Goal: Check status: Check status

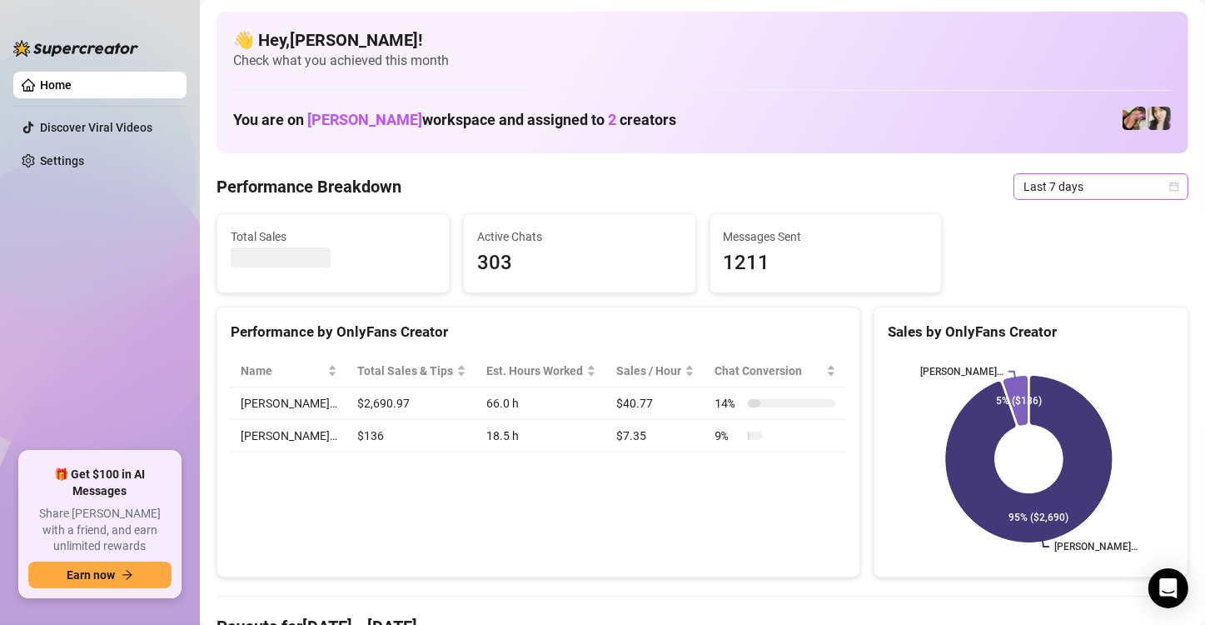
click at [1086, 183] on span "Last 7 days" at bounding box center [1101, 186] width 155 height 25
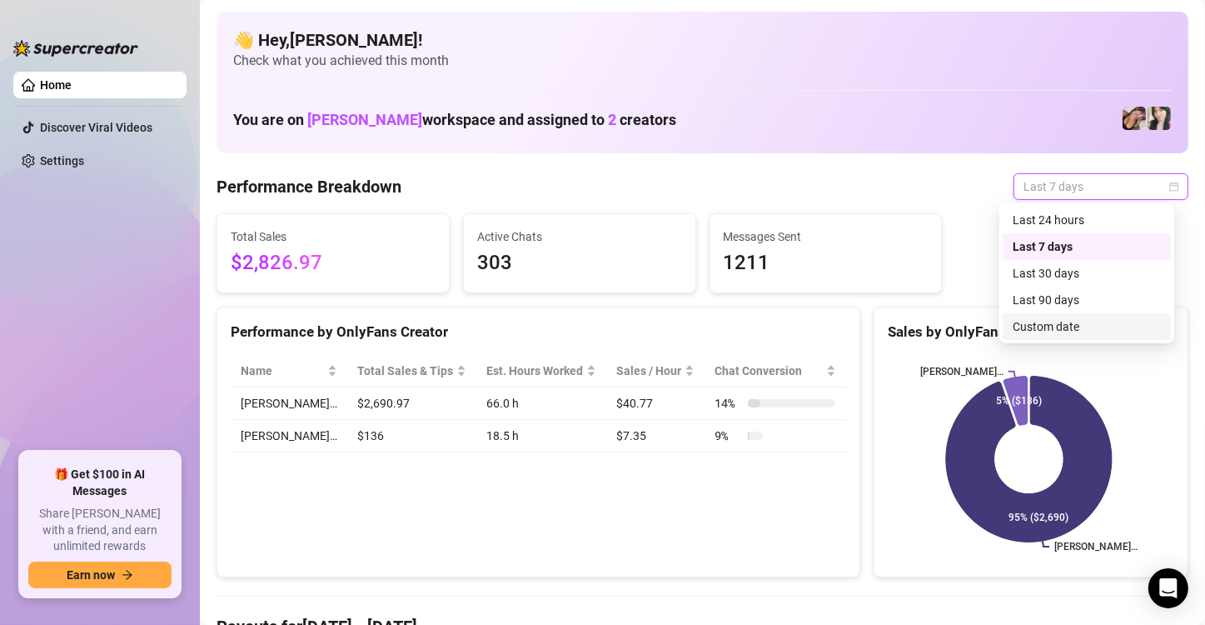
click at [1059, 324] on div "Custom date" at bounding box center [1087, 326] width 148 height 18
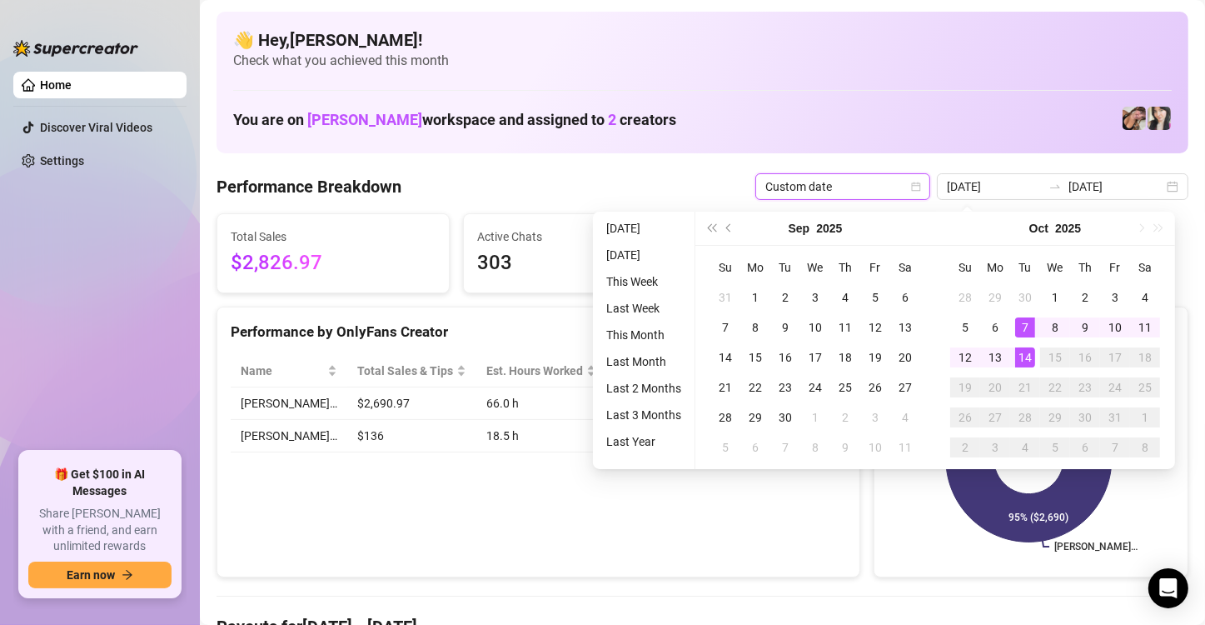
type input "[DATE]"
click at [1025, 361] on div "14" at bounding box center [1025, 357] width 20 height 20
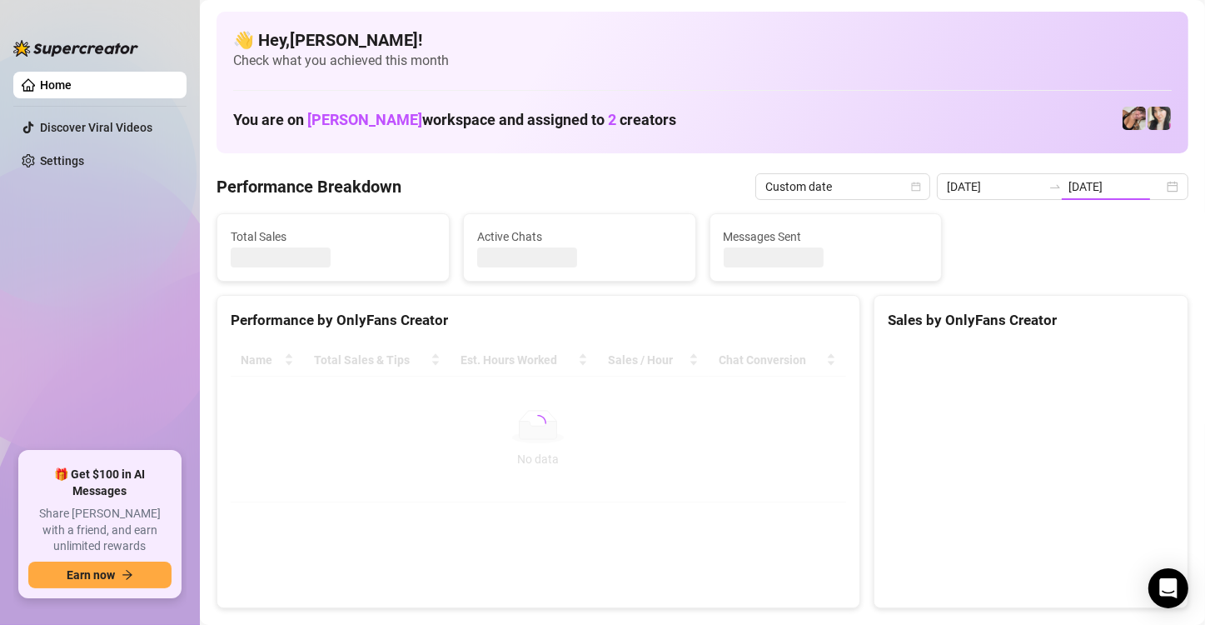
type input "[DATE]"
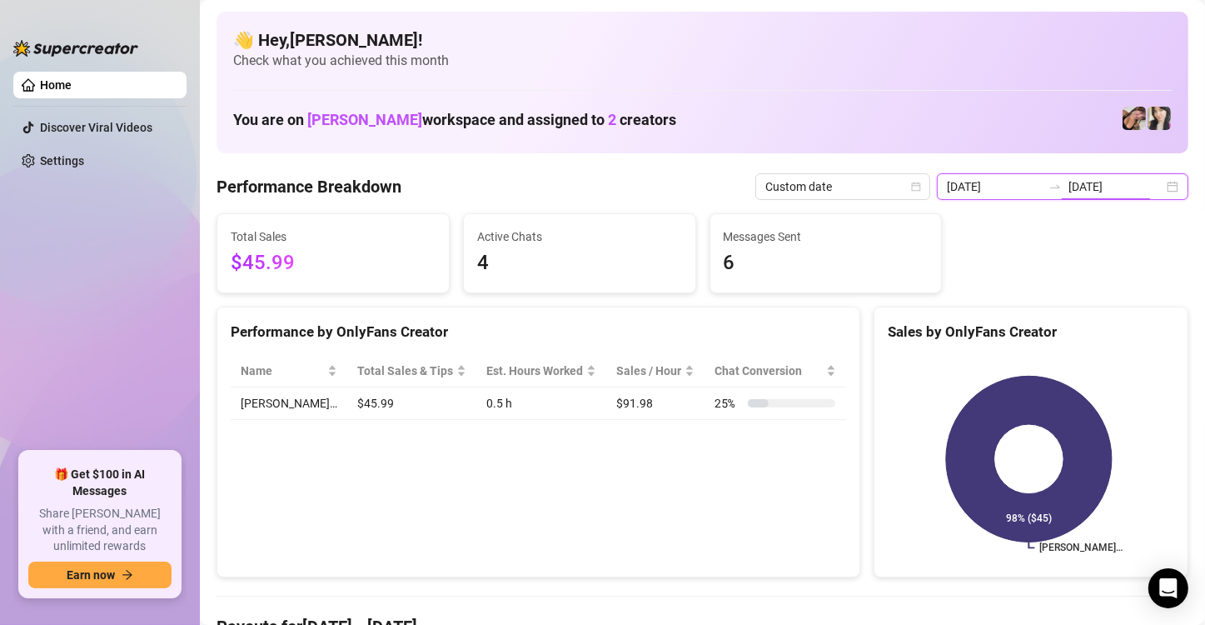
click at [1135, 180] on input "[DATE]" at bounding box center [1116, 186] width 95 height 18
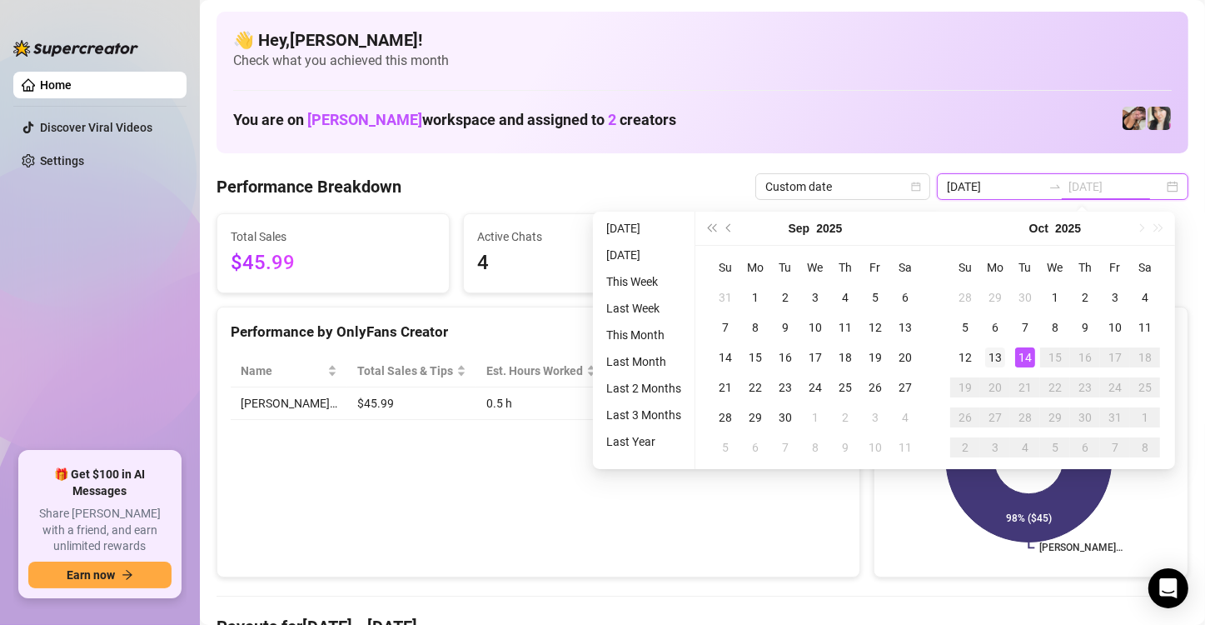
type input "[DATE]"
click at [994, 361] on div "13" at bounding box center [995, 357] width 20 height 20
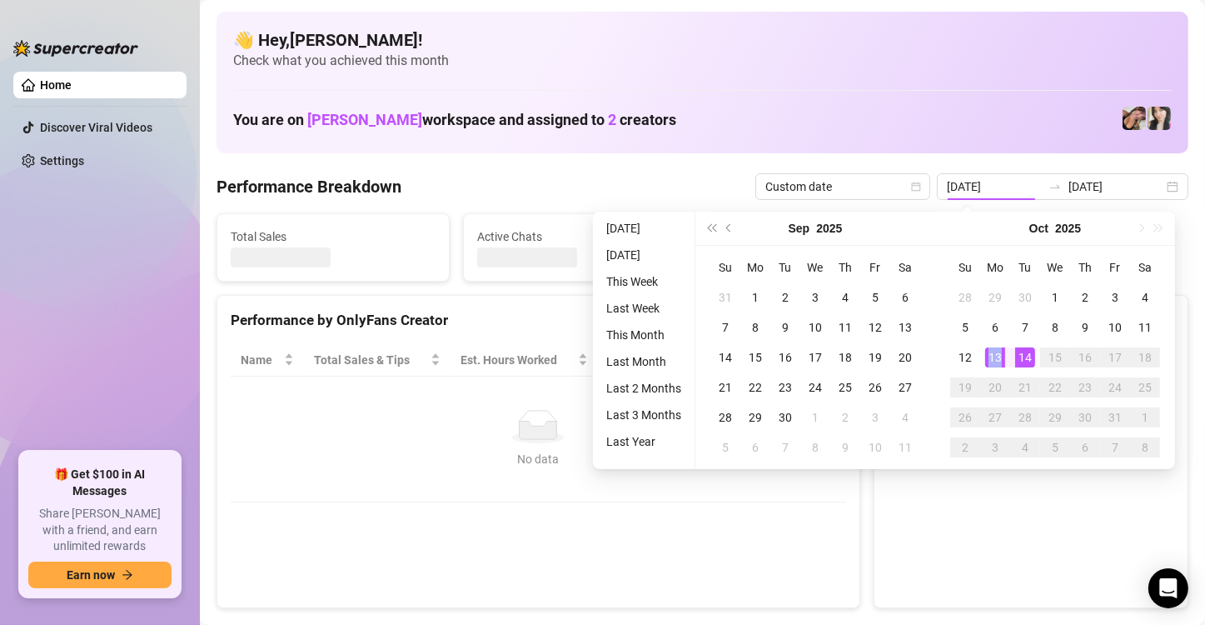
type input "[DATE]"
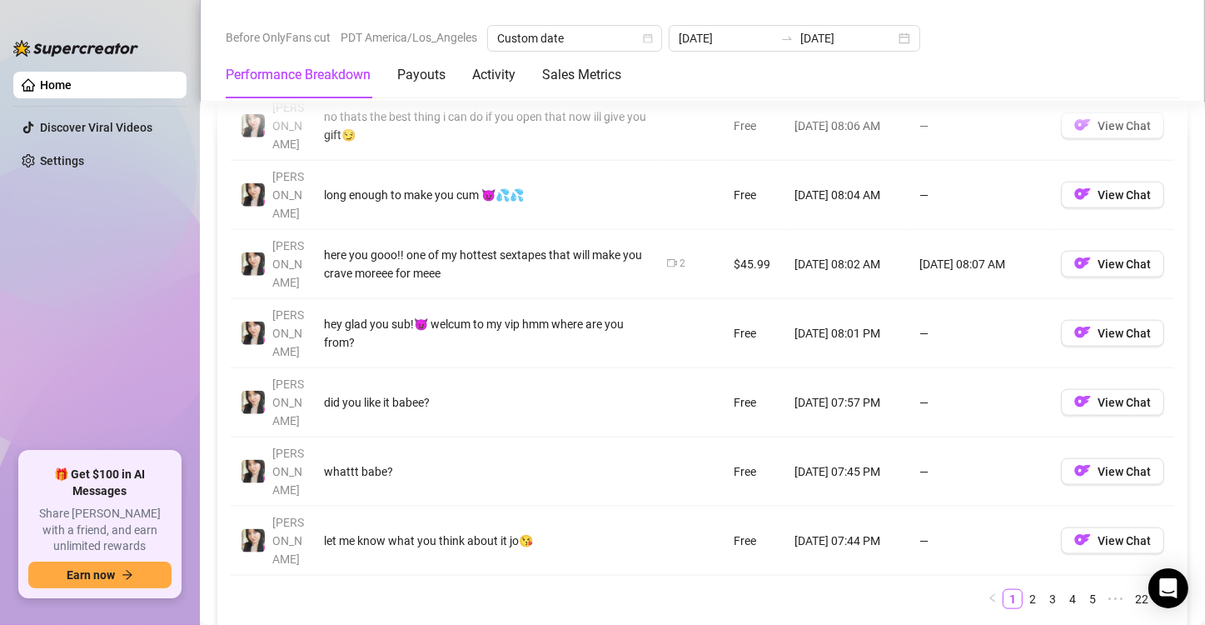
scroll to position [1829, 0]
click at [1024, 590] on link "2" at bounding box center [1033, 599] width 18 height 18
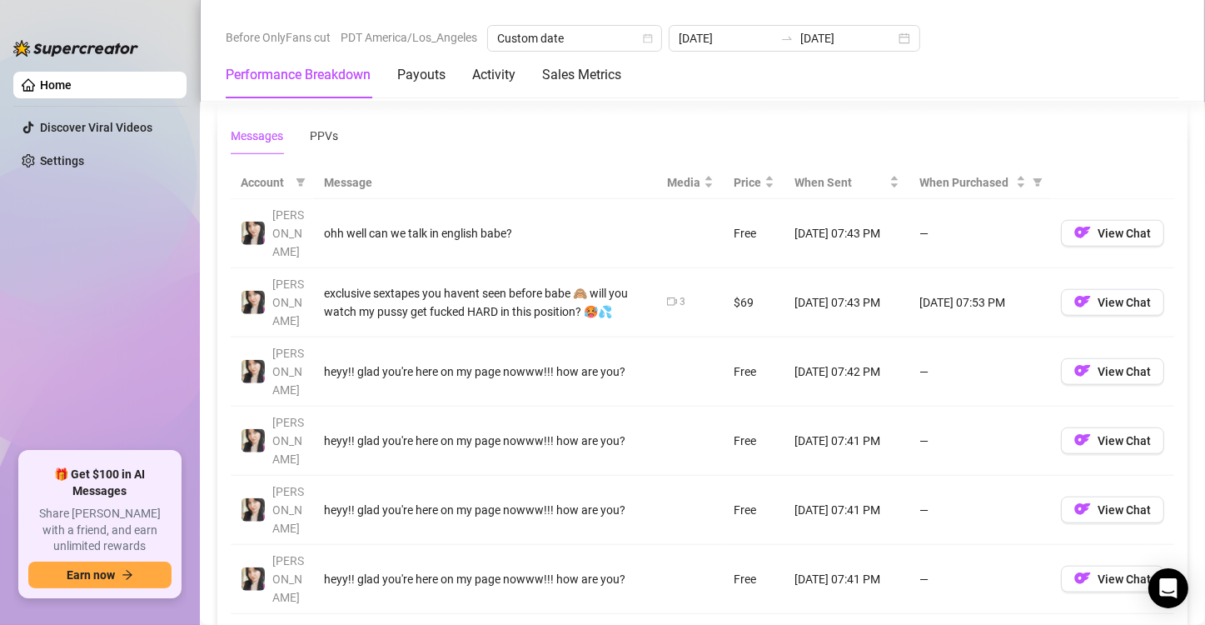
scroll to position [1512, 0]
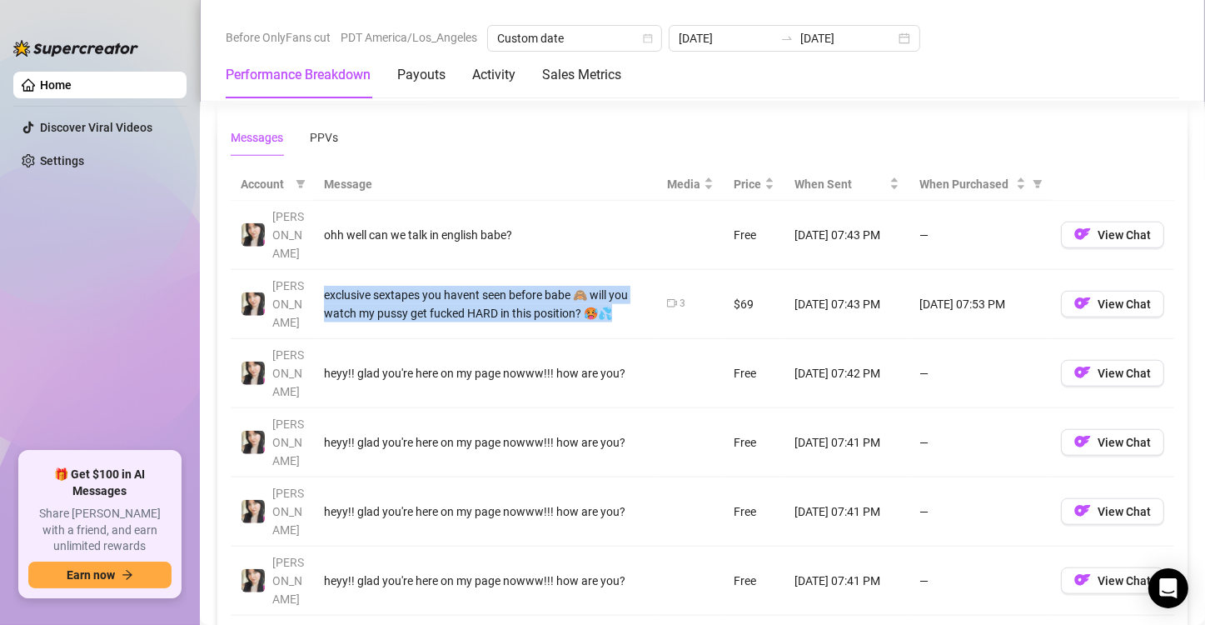
drag, startPoint x: 326, startPoint y: 270, endPoint x: 636, endPoint y: 283, distance: 310.9
click at [636, 283] on td "exclusive sextapes you havent seen before babe 🙈 will you watch my pussy get fu…" at bounding box center [485, 304] width 343 height 69
copy div "exclusive sextapes you havent seen before babe 🙈 will you watch my pussy get fu…"
